Goal: Complete application form: Complete application form

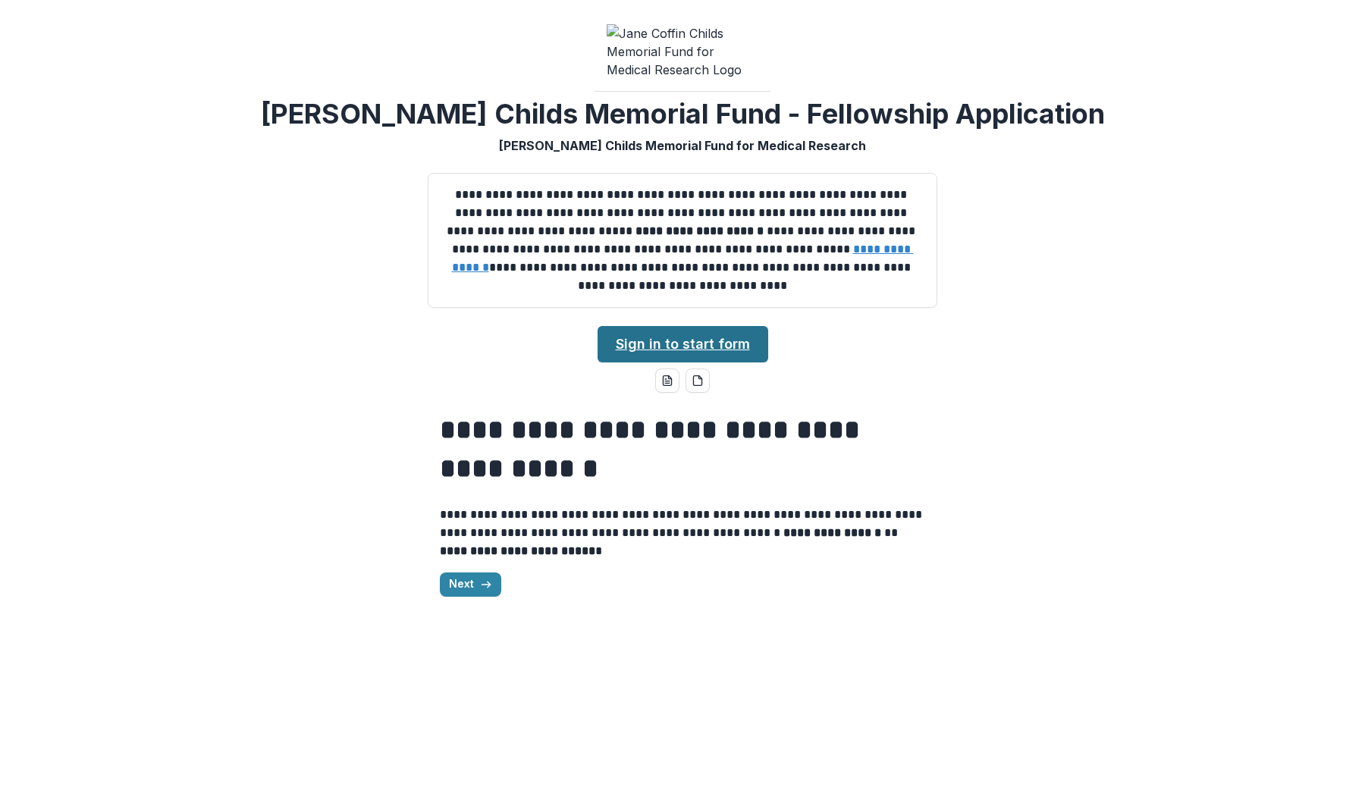
click at [693, 352] on link "Sign in to start form" at bounding box center [683, 344] width 171 height 36
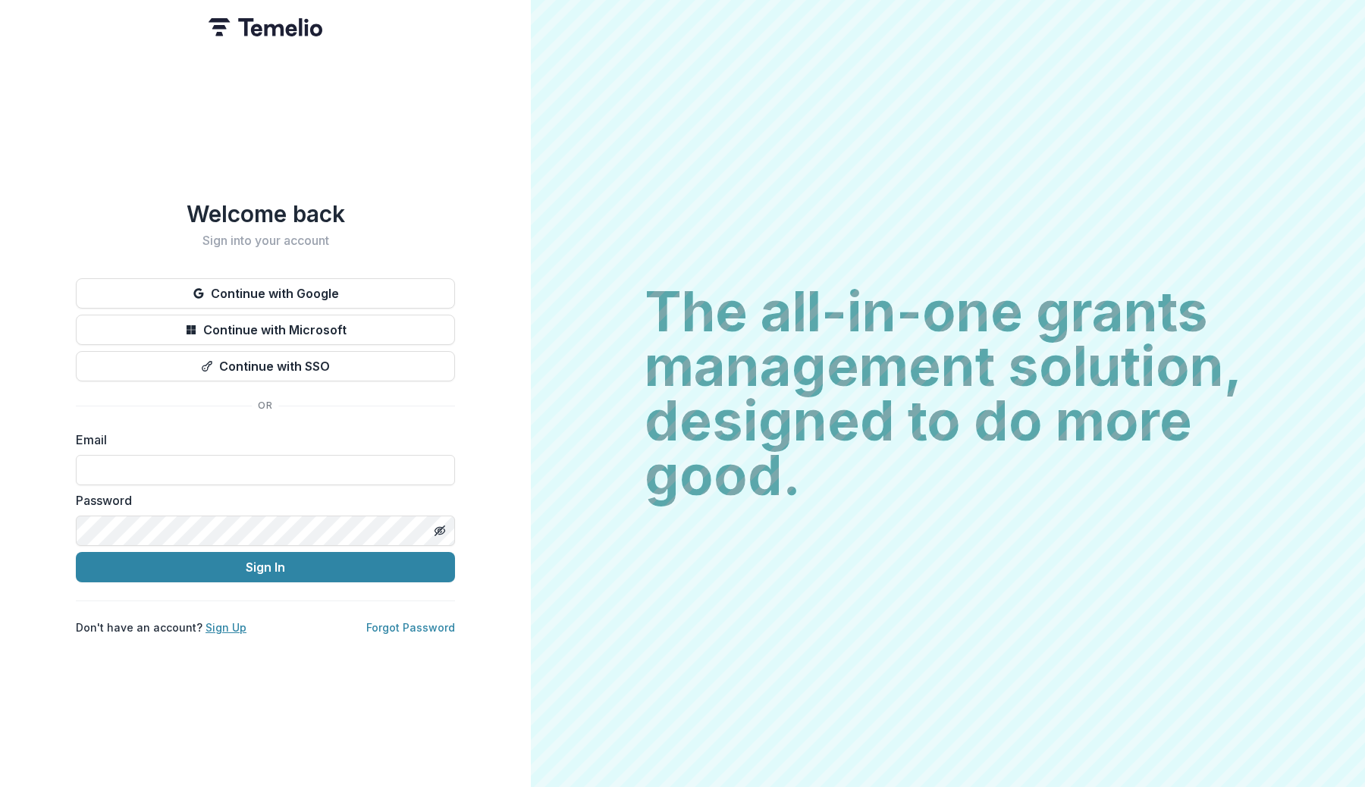
click at [225, 621] on link "Sign Up" at bounding box center [226, 627] width 41 height 13
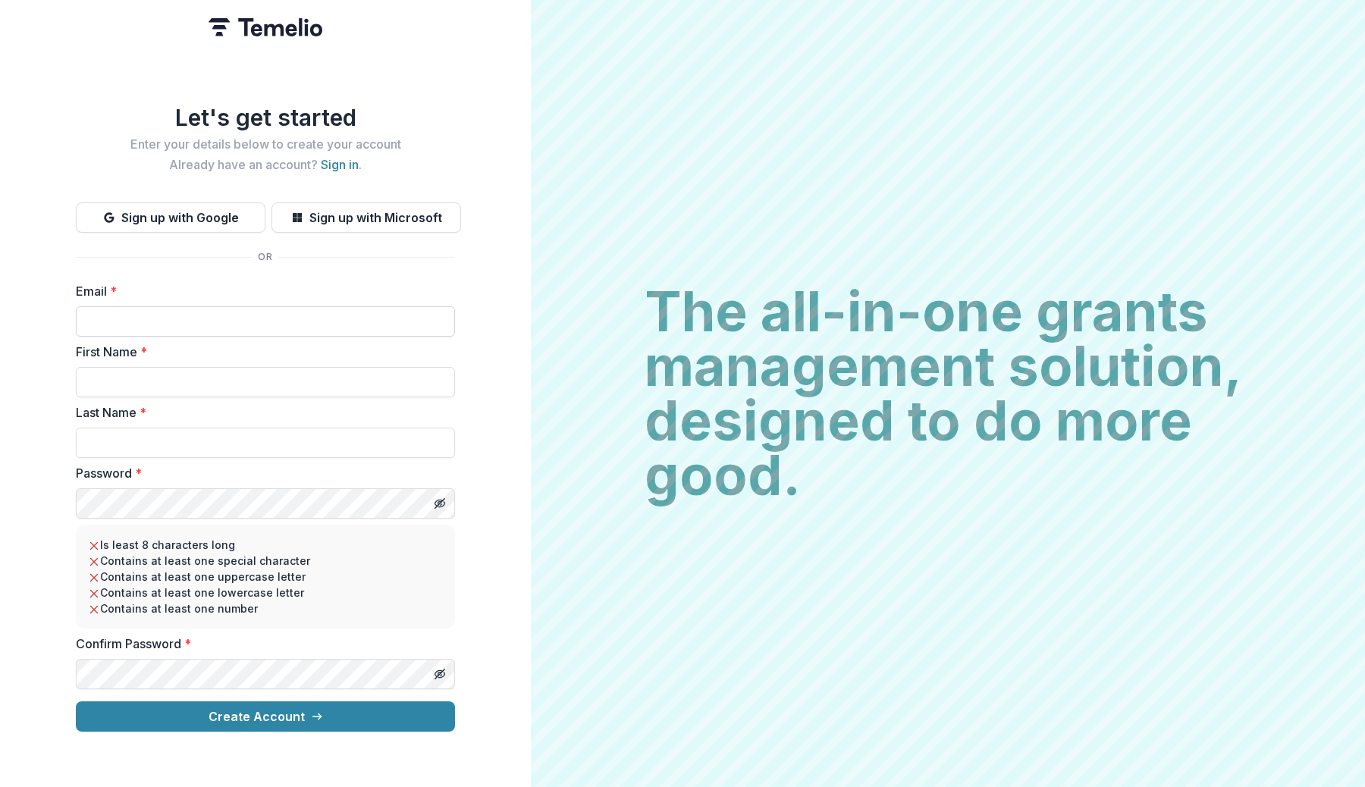
click at [303, 306] on input "Email *" at bounding box center [265, 321] width 379 height 30
type input "**********"
click at [272, 374] on input "First Name *" at bounding box center [265, 382] width 379 height 30
type input "*******"
type input "******"
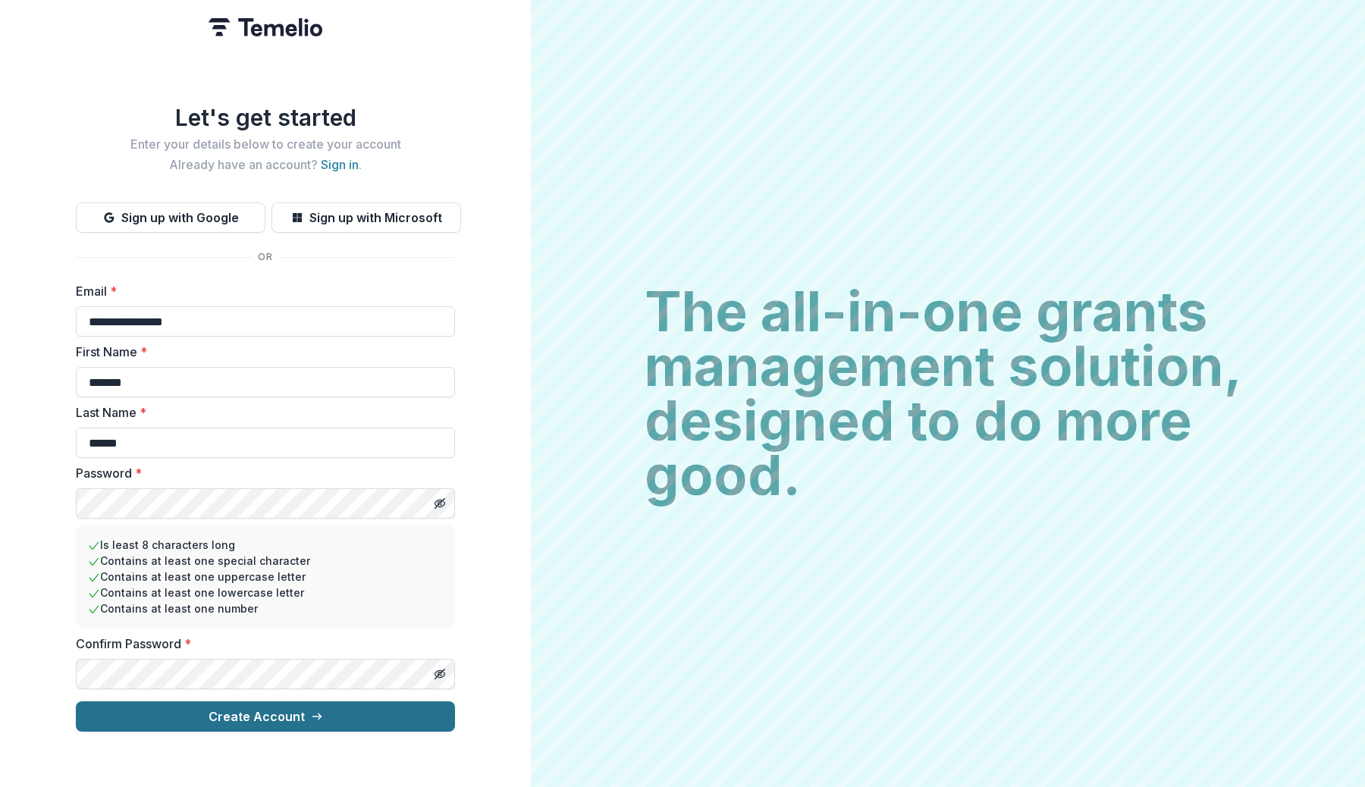
click at [355, 710] on button "Create Account" at bounding box center [265, 717] width 379 height 30
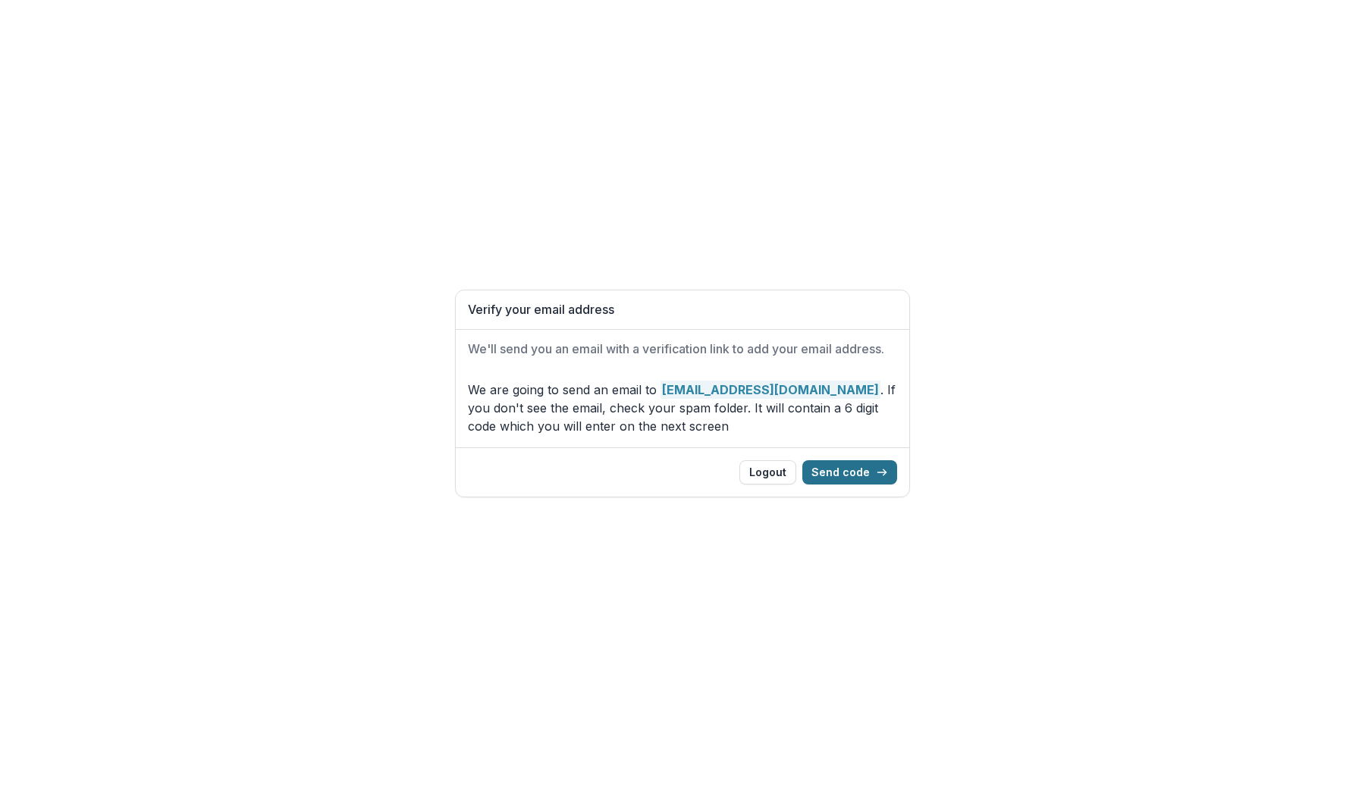
click at [859, 471] on button "Send code" at bounding box center [850, 472] width 95 height 24
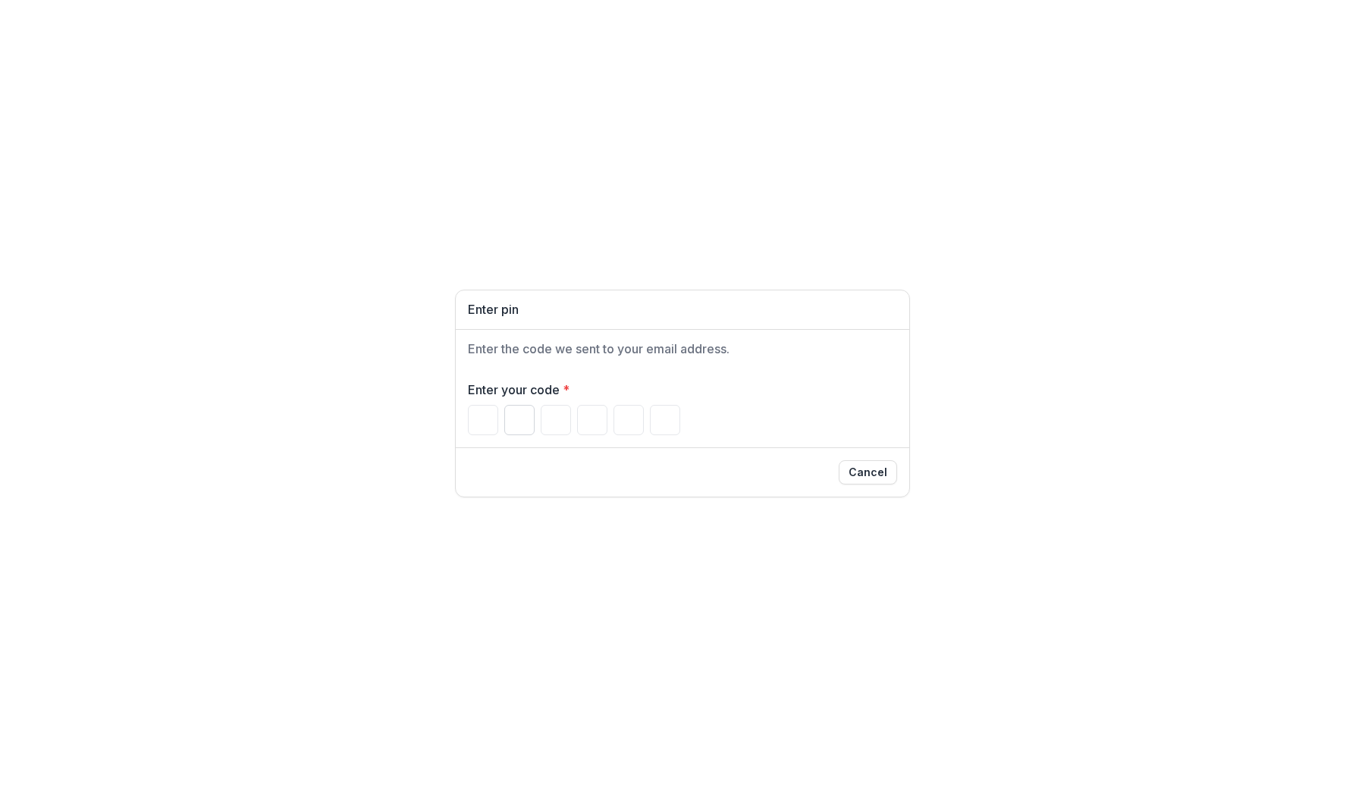
type input "*"
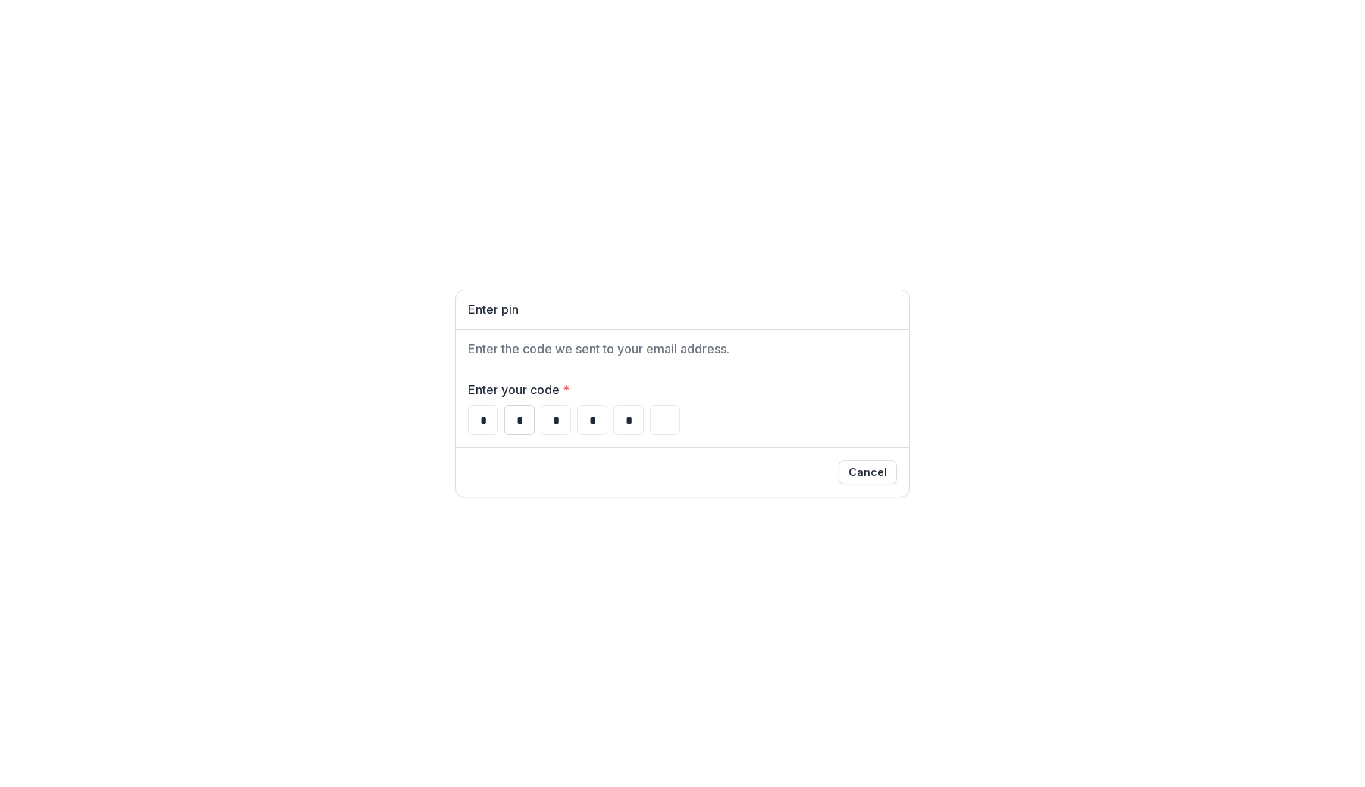
type input "*"
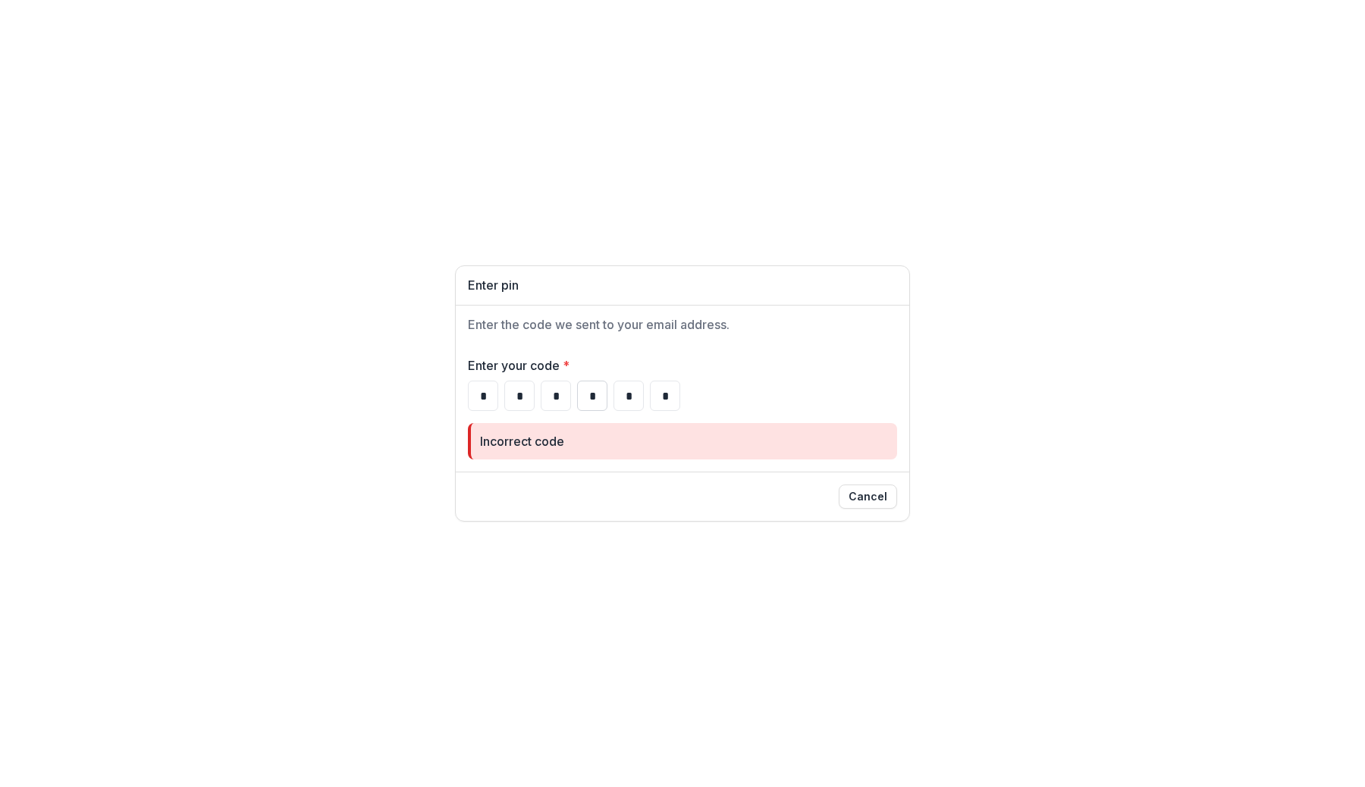
click at [589, 404] on input "*" at bounding box center [592, 396] width 30 height 30
type input "*"
click at [630, 398] on input "*" at bounding box center [629, 396] width 30 height 30
type input "*"
click at [650, 392] on input "*" at bounding box center [665, 396] width 30 height 30
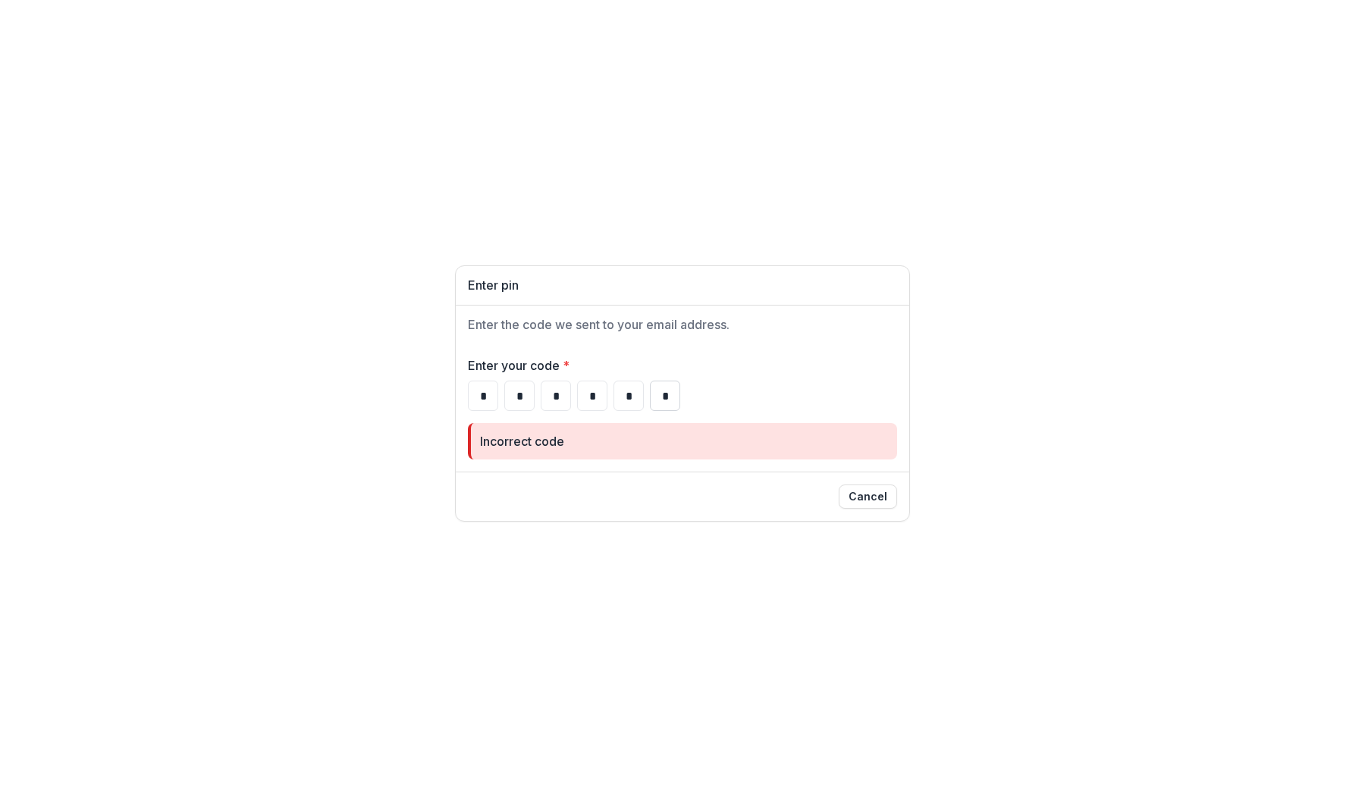
click at [650, 392] on input "*" at bounding box center [665, 396] width 30 height 30
type input "*"
click at [853, 495] on button "Cancel" at bounding box center [868, 497] width 58 height 24
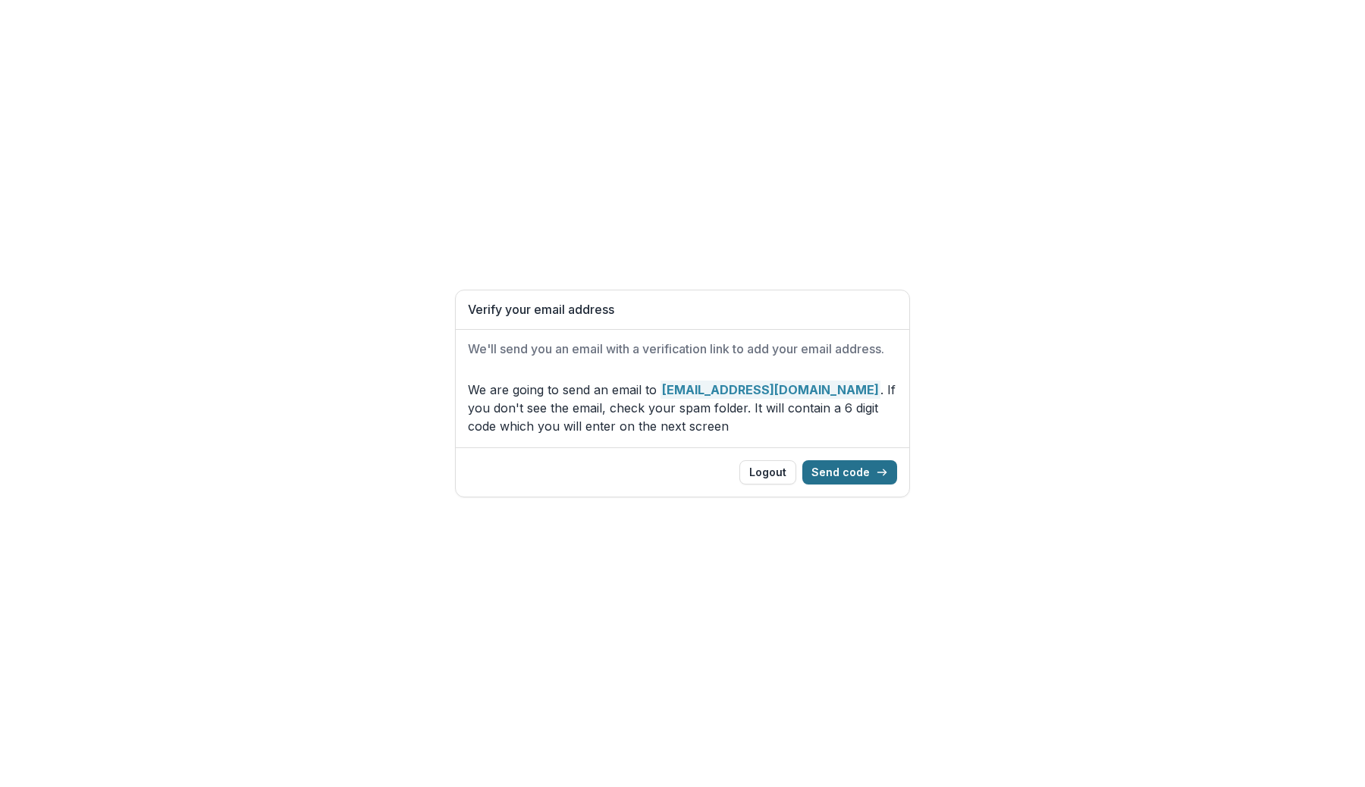
click at [855, 470] on button "Send code" at bounding box center [850, 472] width 95 height 24
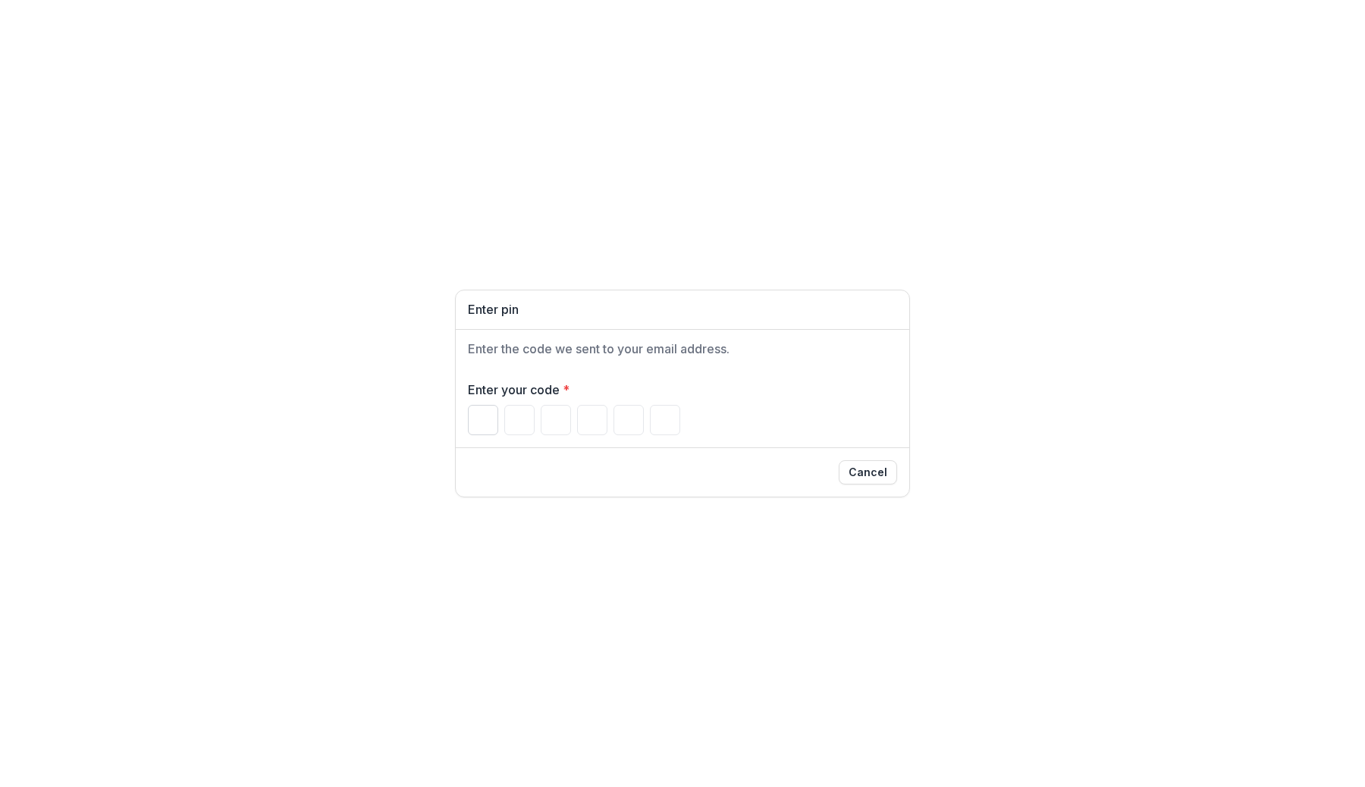
type input "*"
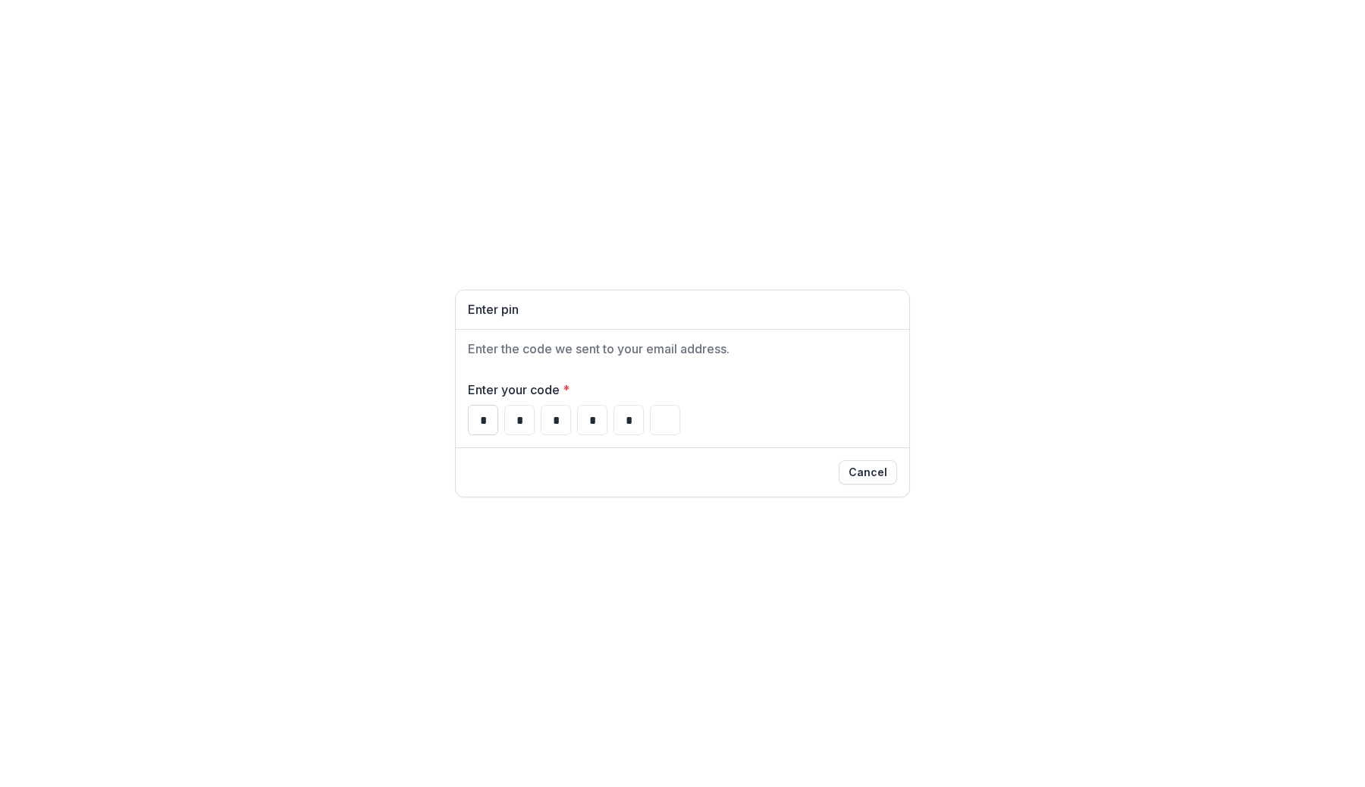
type input "*"
